Goal: Information Seeking & Learning: Learn about a topic

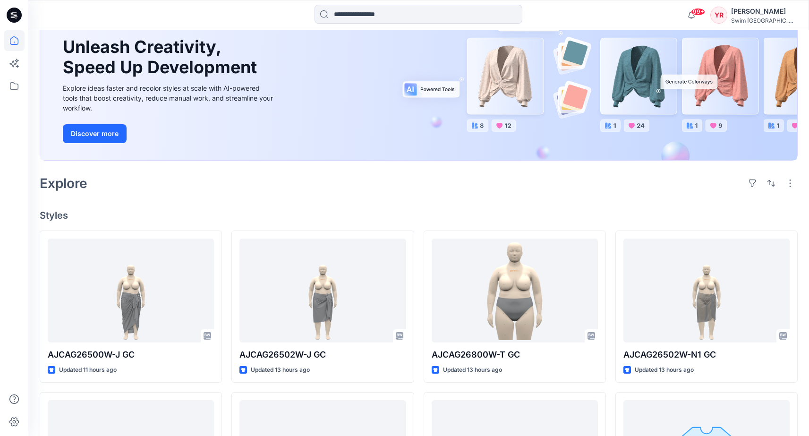
scroll to position [167, 0]
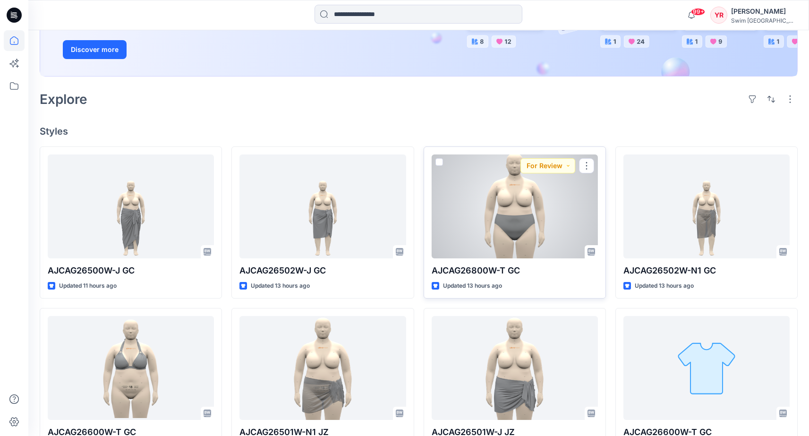
click at [518, 218] on div at bounding box center [515, 206] width 166 height 104
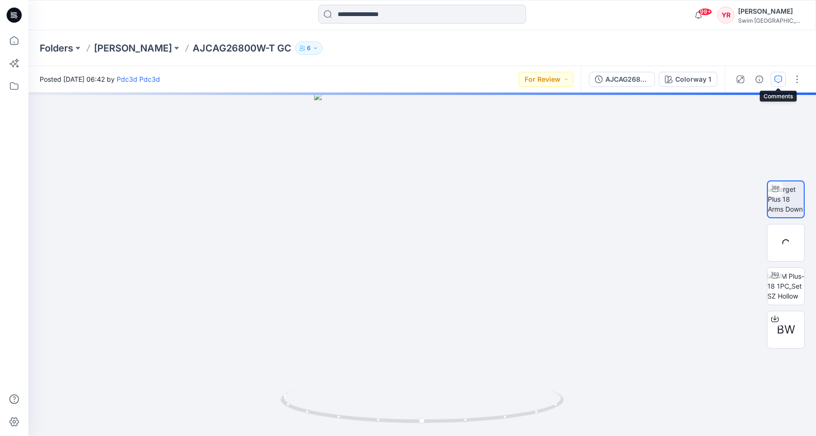
click at [778, 84] on button "button" at bounding box center [778, 79] width 15 height 15
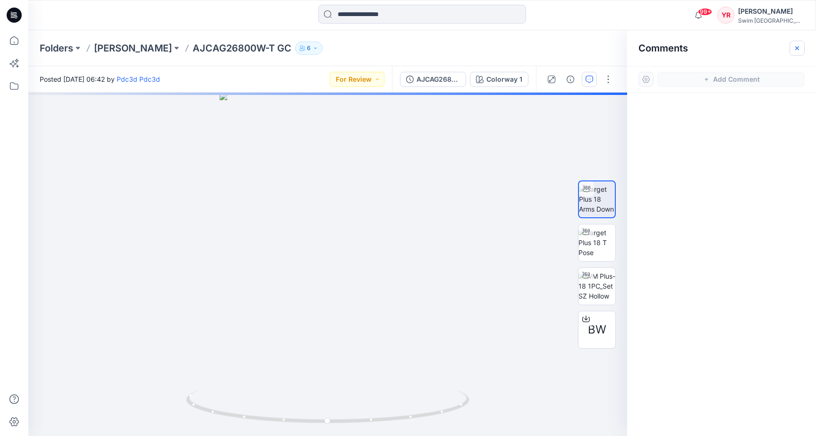
click at [793, 44] on button "button" at bounding box center [796, 48] width 15 height 15
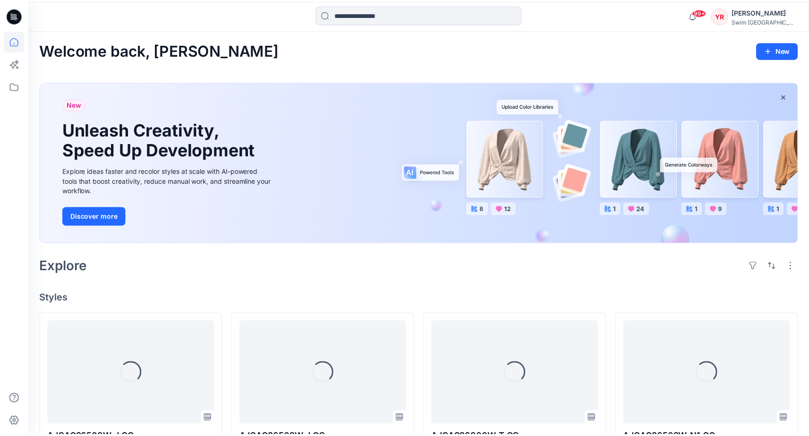
scroll to position [167, 0]
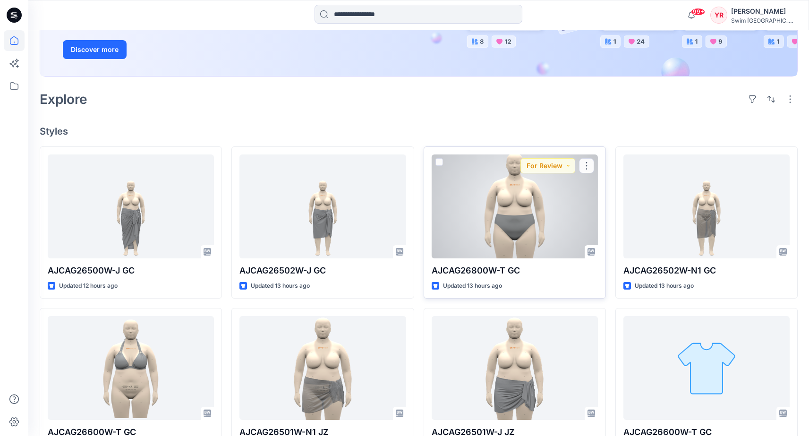
click at [534, 216] on div at bounding box center [515, 206] width 166 height 104
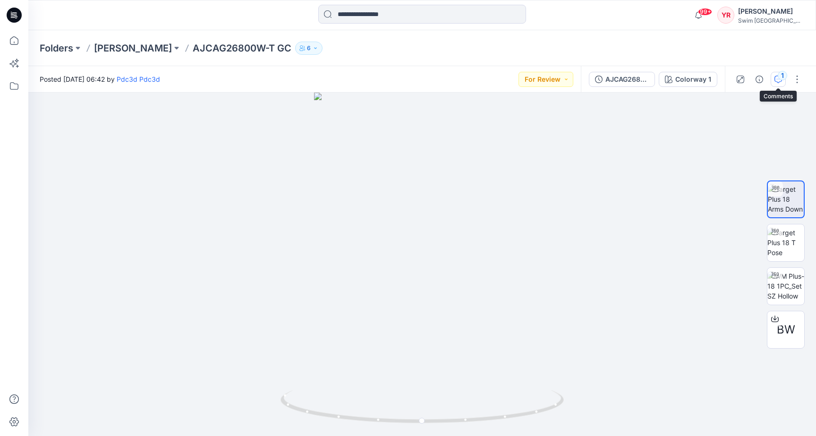
click at [781, 77] on div "1" at bounding box center [782, 75] width 9 height 9
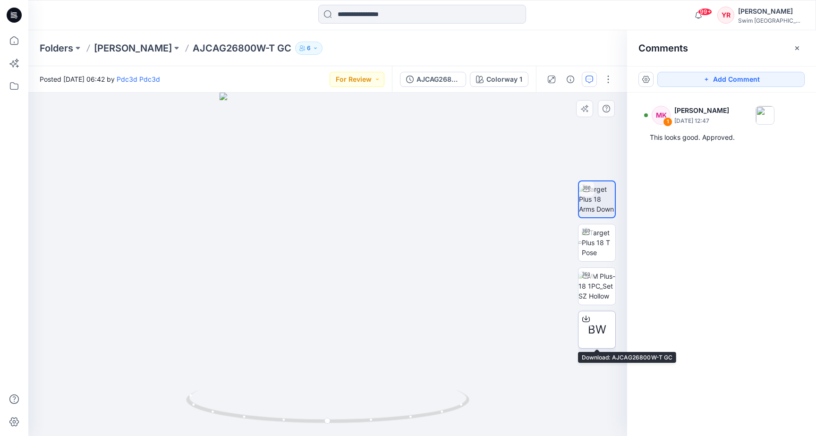
click at [593, 327] on span "BW" at bounding box center [597, 329] width 18 height 17
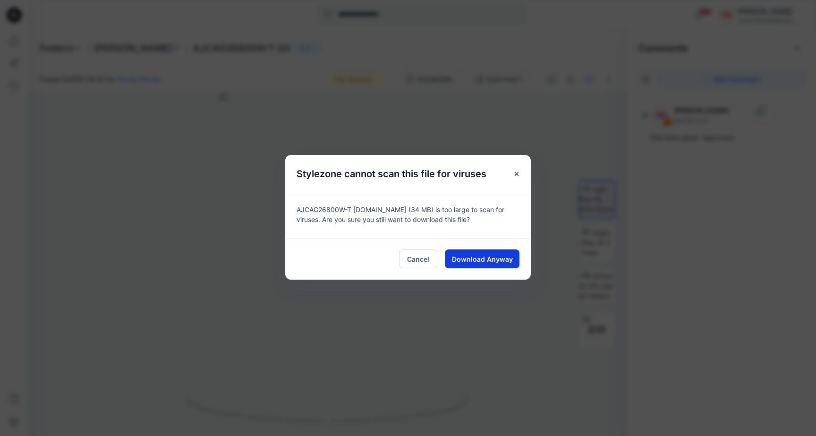
click at [487, 254] on span "Download Anyway" at bounding box center [482, 259] width 61 height 10
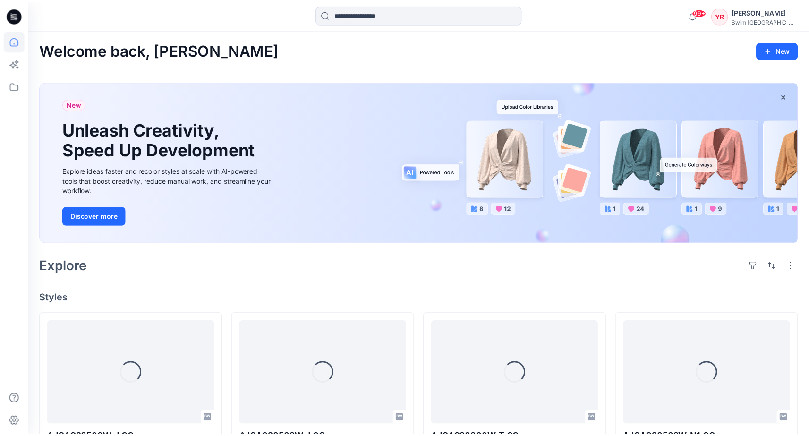
scroll to position [167, 0]
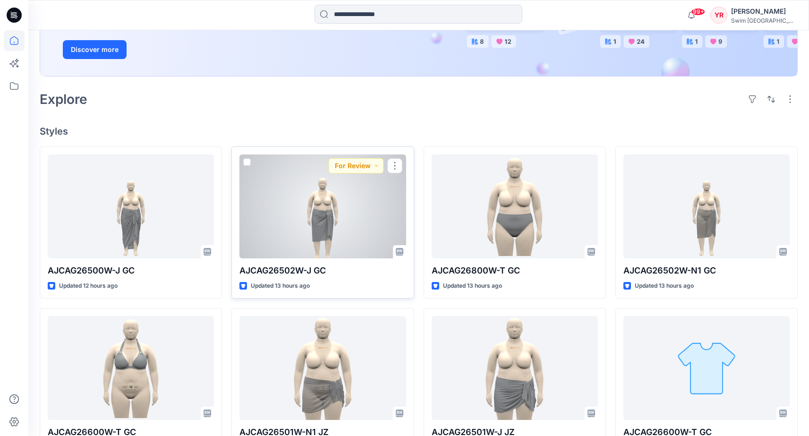
click at [356, 244] on div at bounding box center [322, 206] width 166 height 104
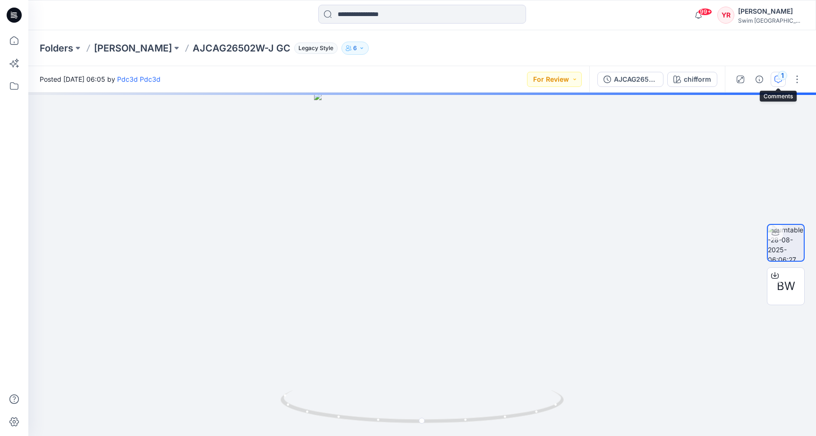
click at [779, 77] on div "1" at bounding box center [782, 75] width 9 height 9
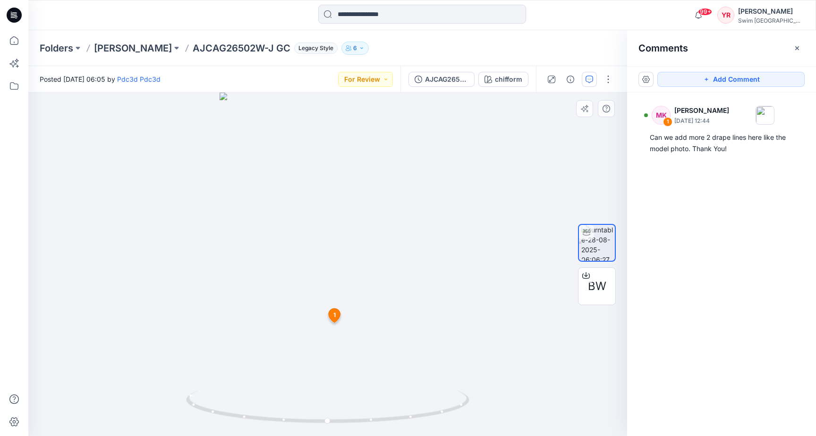
click at [335, 316] on span "1" at bounding box center [334, 315] width 2 height 8
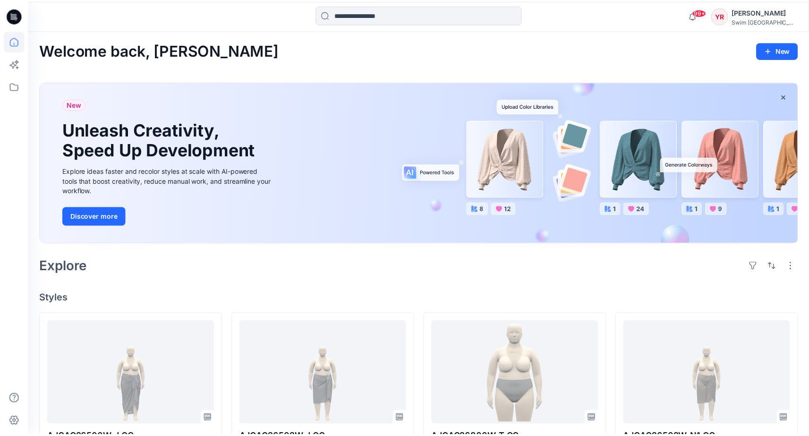
scroll to position [167, 0]
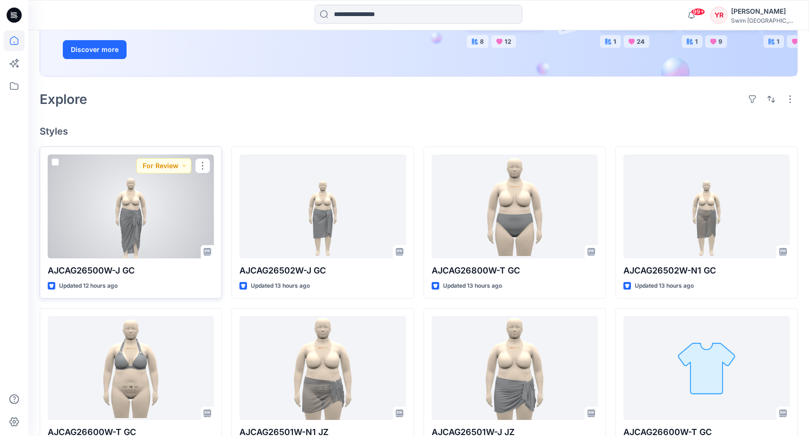
click at [159, 223] on div at bounding box center [131, 206] width 166 height 104
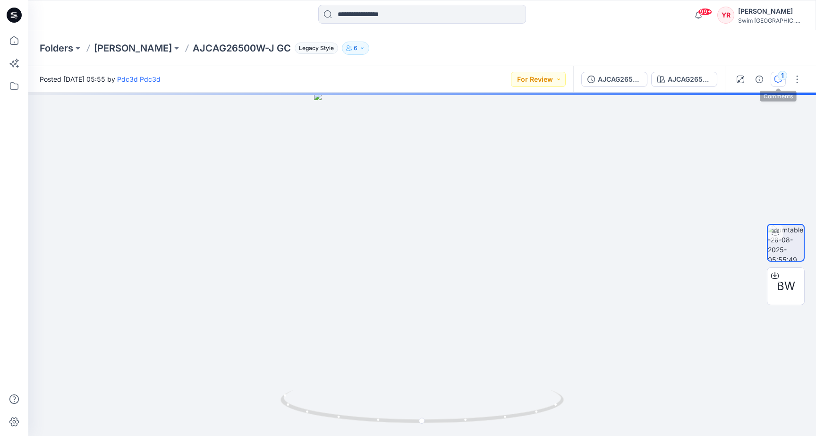
click at [779, 80] on icon "button" at bounding box center [778, 80] width 8 height 8
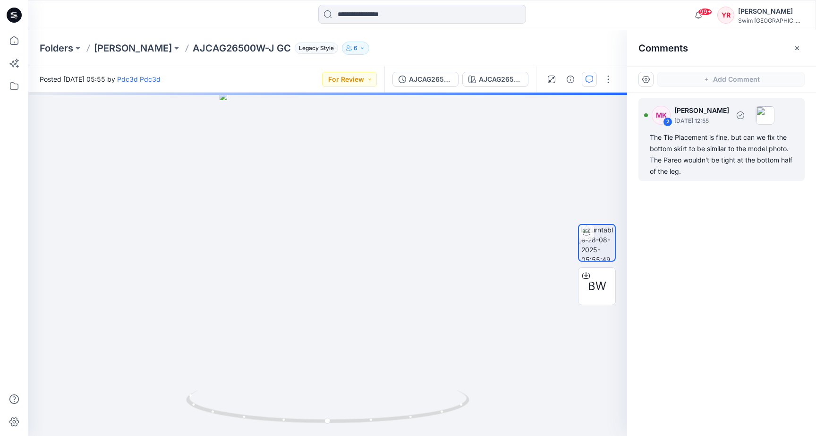
click at [669, 123] on div "2" at bounding box center [667, 121] width 9 height 9
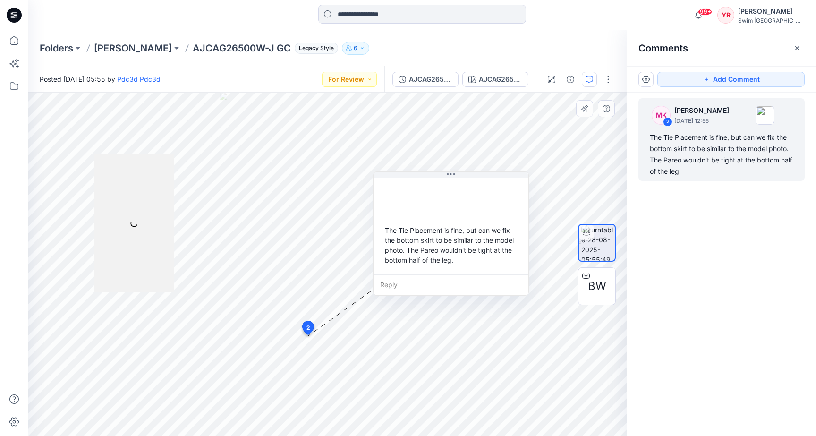
click at [338, 325] on div "3 2 The Tie Placement is fine, but can we fix the bottom skirt to be similar to…" at bounding box center [327, 264] width 599 height 343
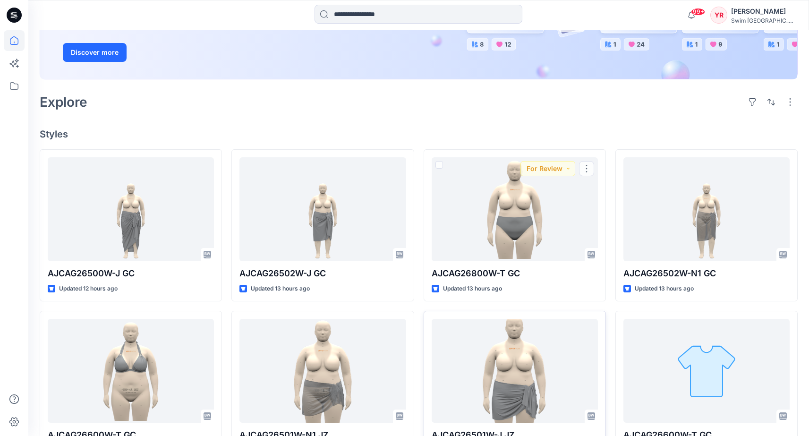
scroll to position [201, 0]
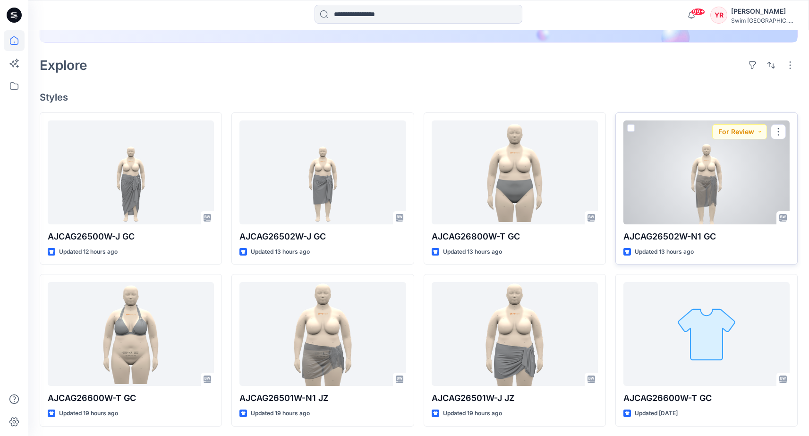
click at [689, 195] on div at bounding box center [706, 172] width 166 height 104
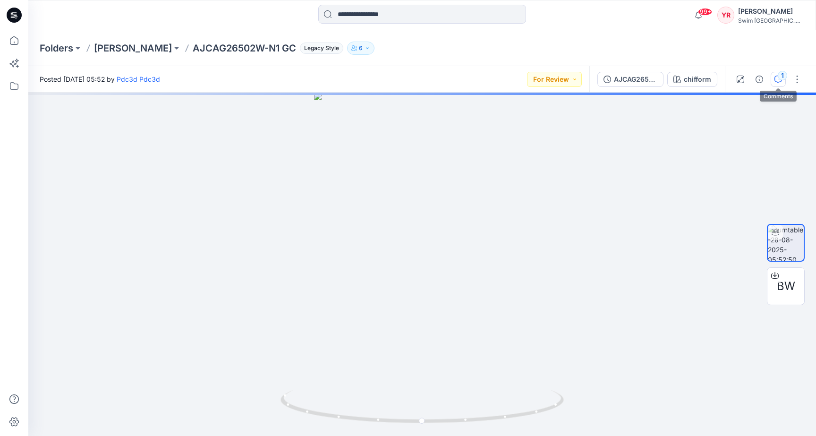
click at [779, 76] on div "1" at bounding box center [782, 75] width 9 height 9
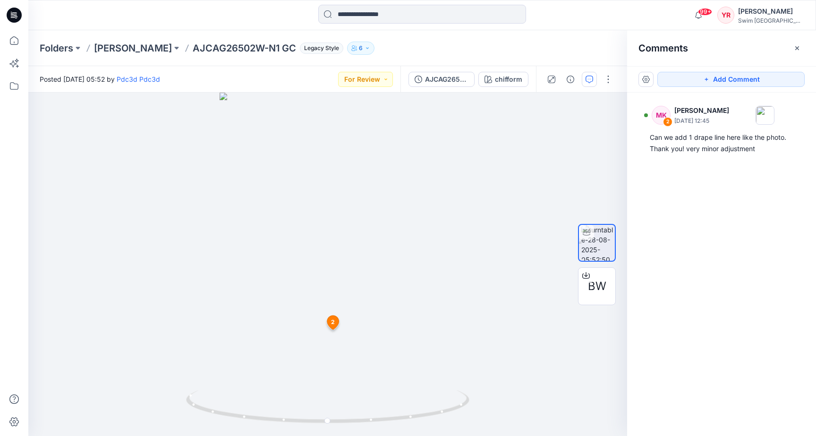
click at [713, 205] on div "MK 2 [PERSON_NAME] [DATE] 12:45 Can we add 1 drape line here like the photo. Th…" at bounding box center [721, 247] width 189 height 308
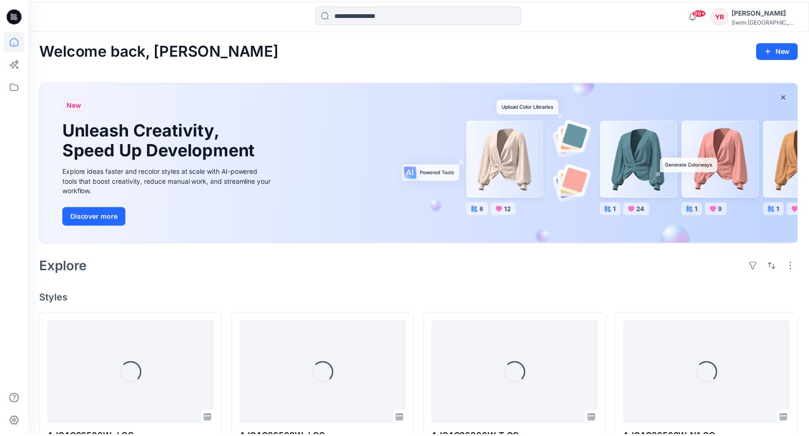
scroll to position [201, 0]
